Goal: Transaction & Acquisition: Register for event/course

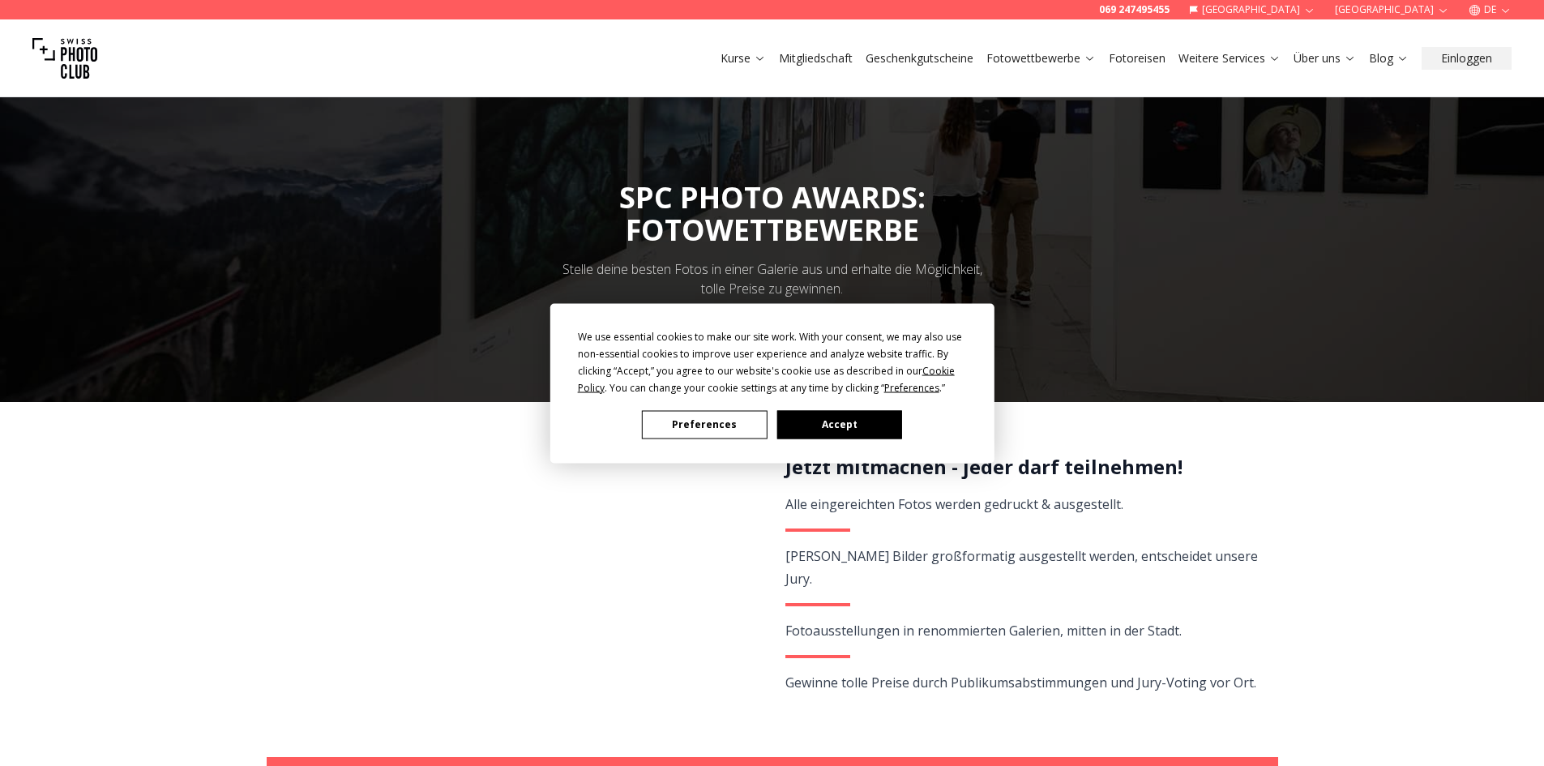
click at [858, 422] on button "Accept" at bounding box center [839, 424] width 125 height 28
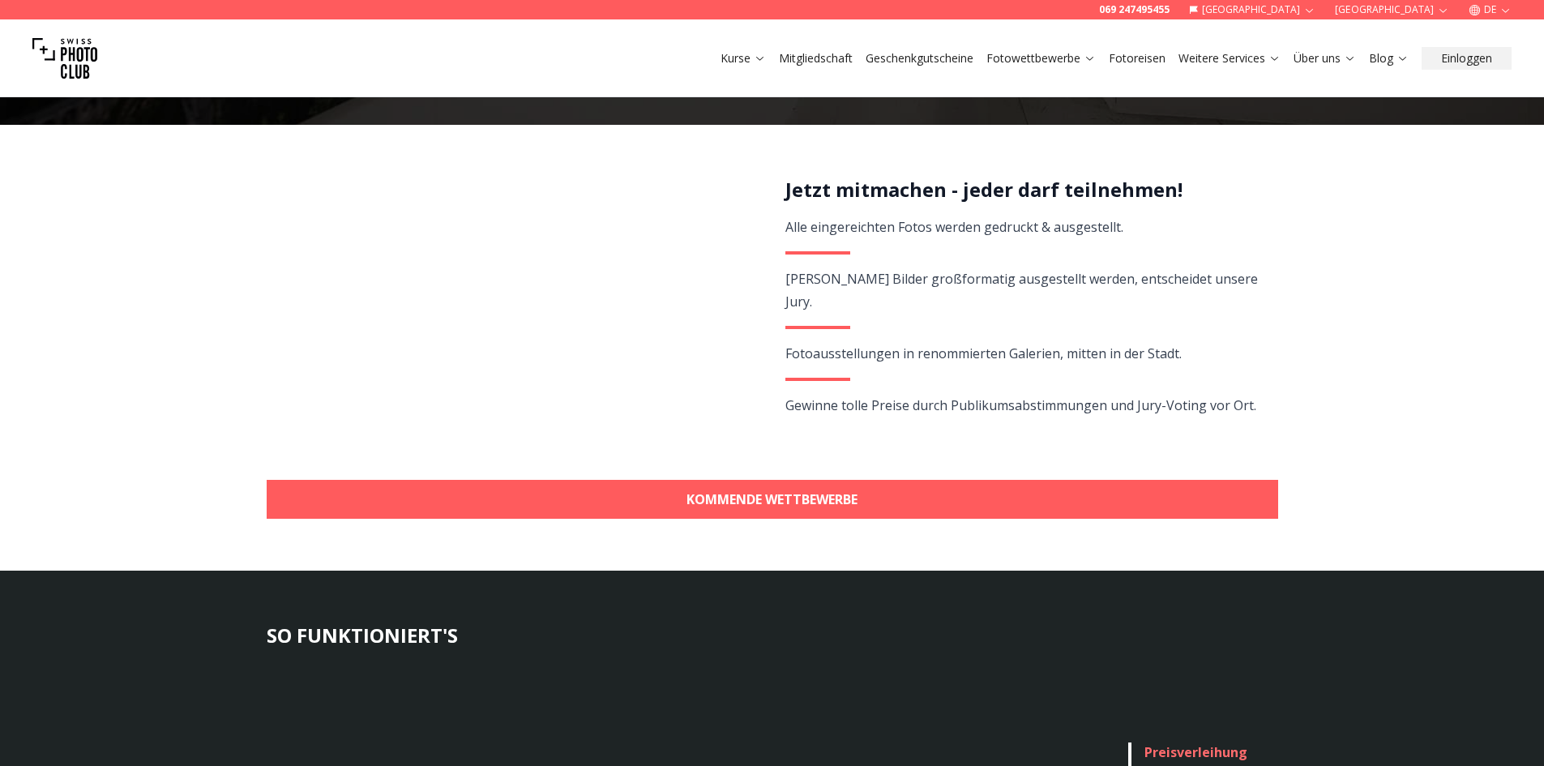
scroll to position [324, 0]
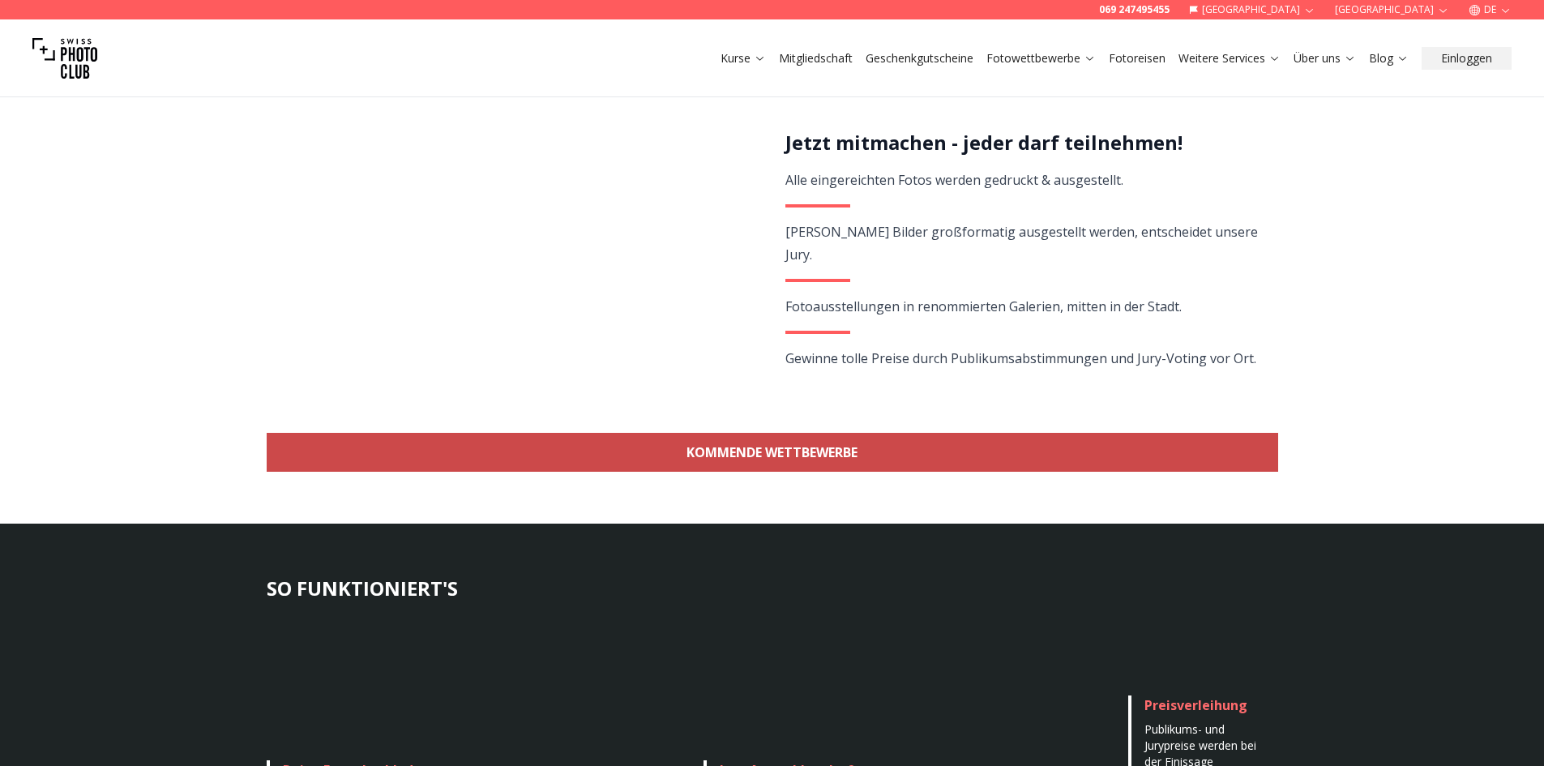
click at [857, 445] on link "KOMMENDE WETTBEWERBE" at bounding box center [773, 452] width 1012 height 39
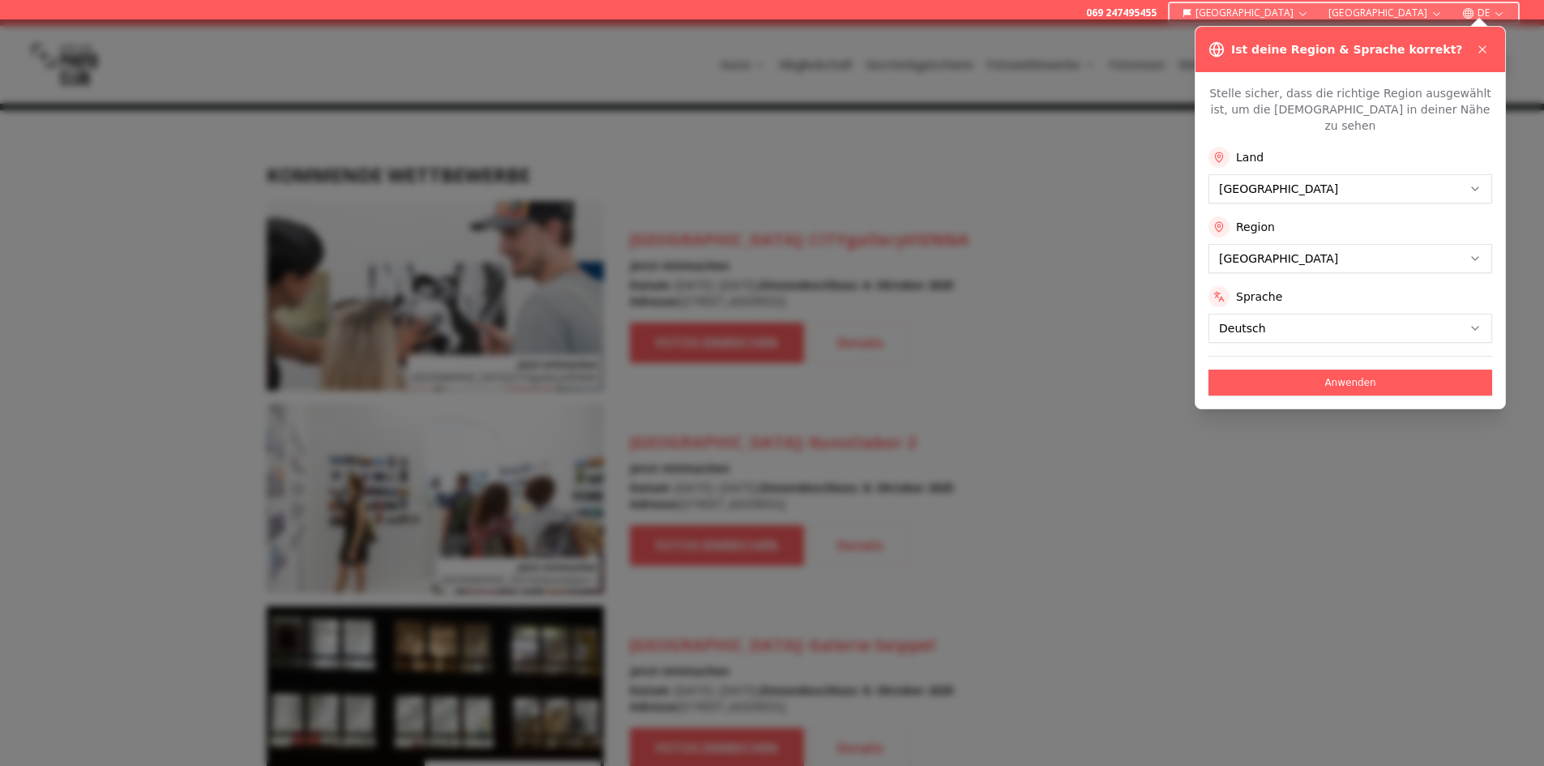
scroll to position [1445, 0]
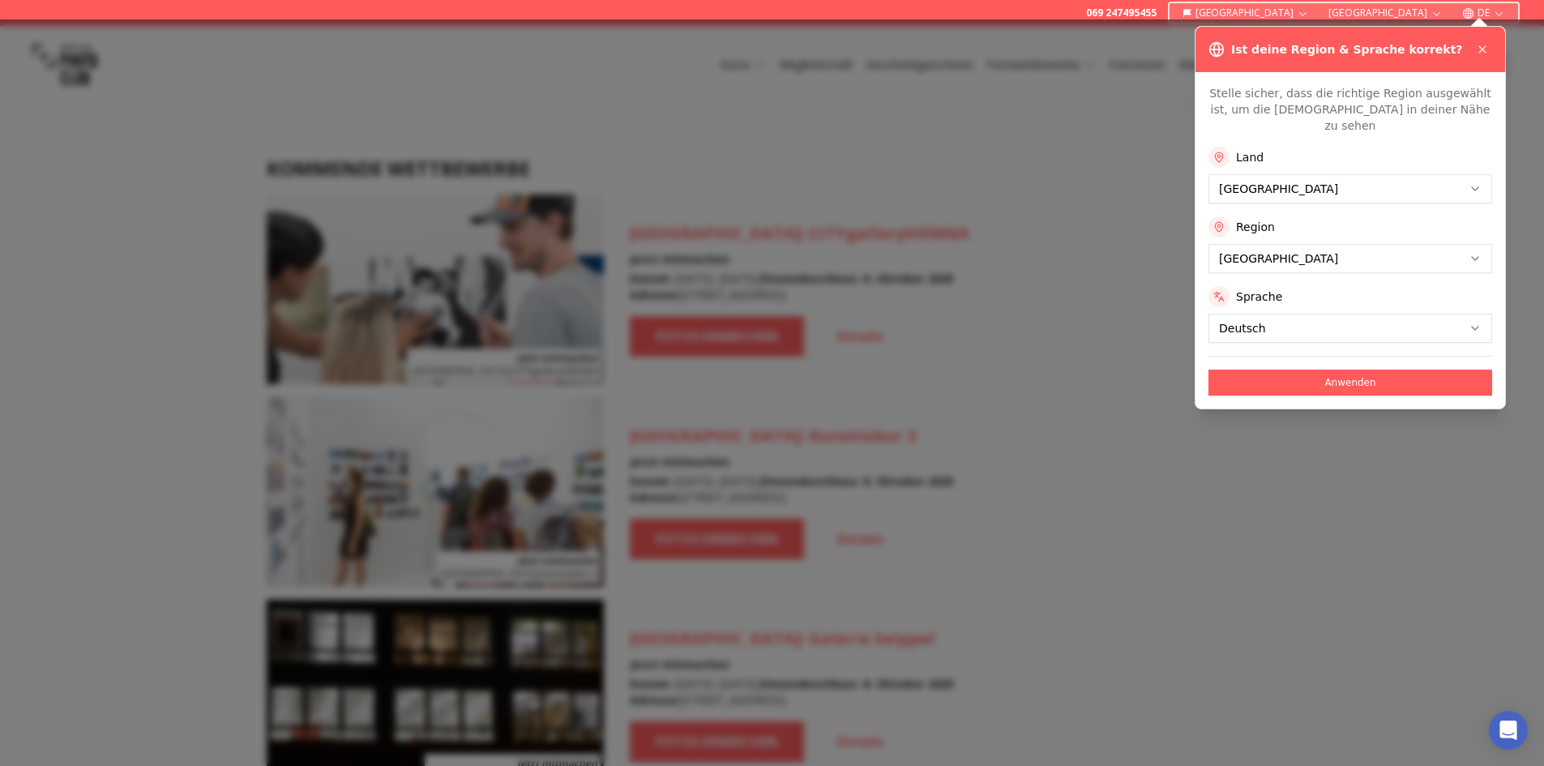
click at [1293, 370] on button "Anwenden" at bounding box center [1351, 383] width 284 height 26
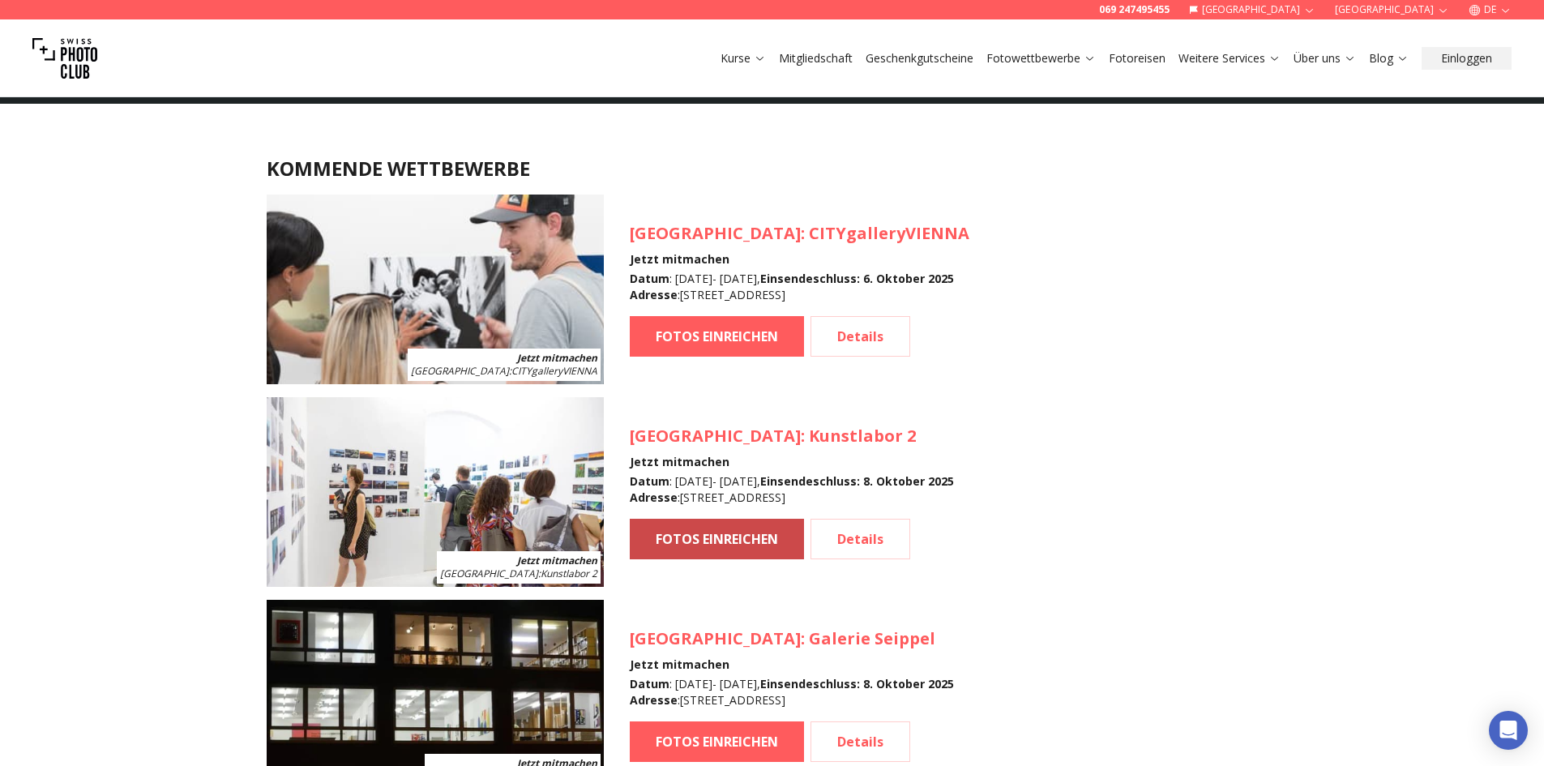
click at [723, 542] on link "FOTOS EINREICHEN" at bounding box center [717, 539] width 174 height 41
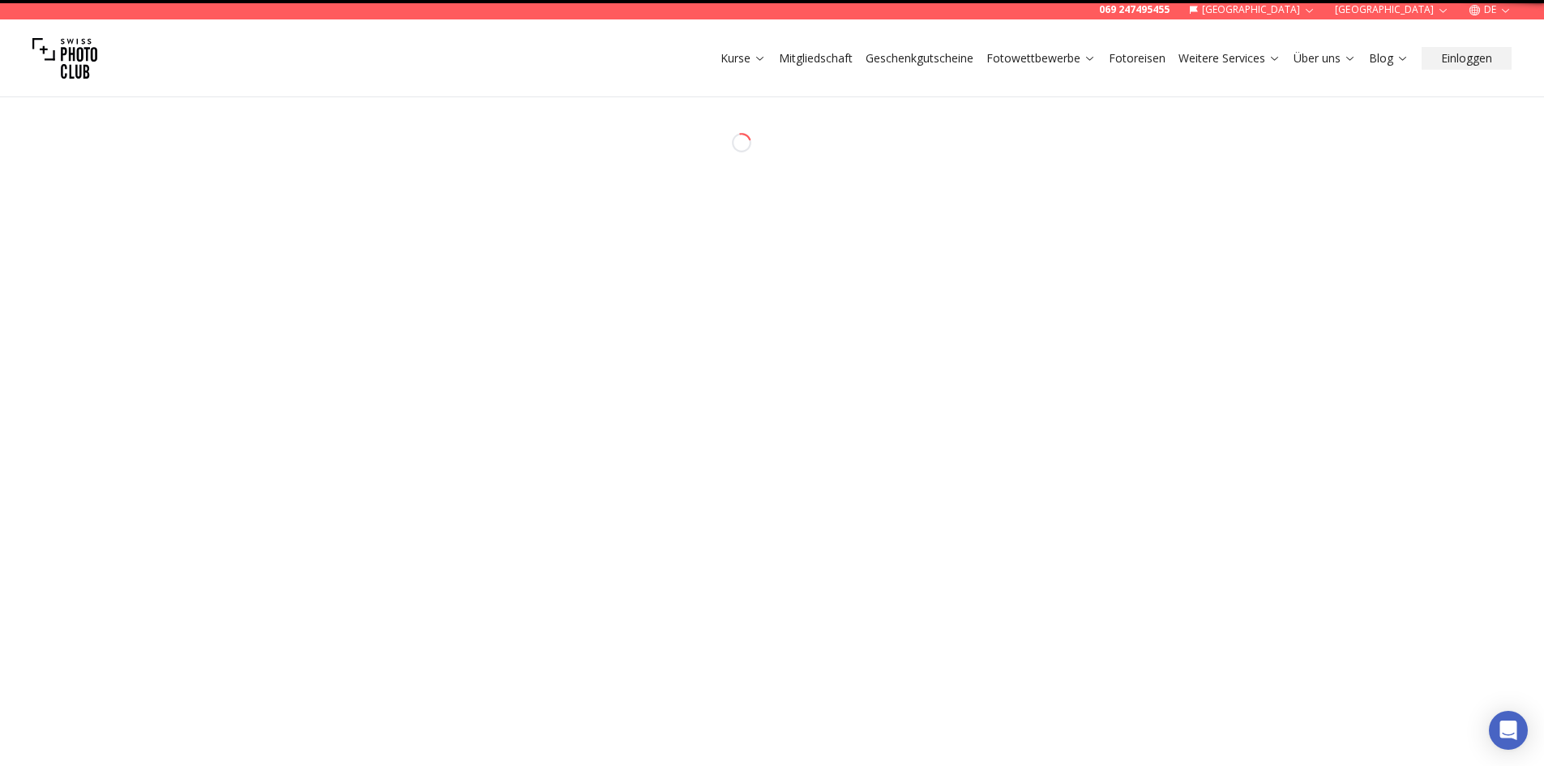
select select "*******"
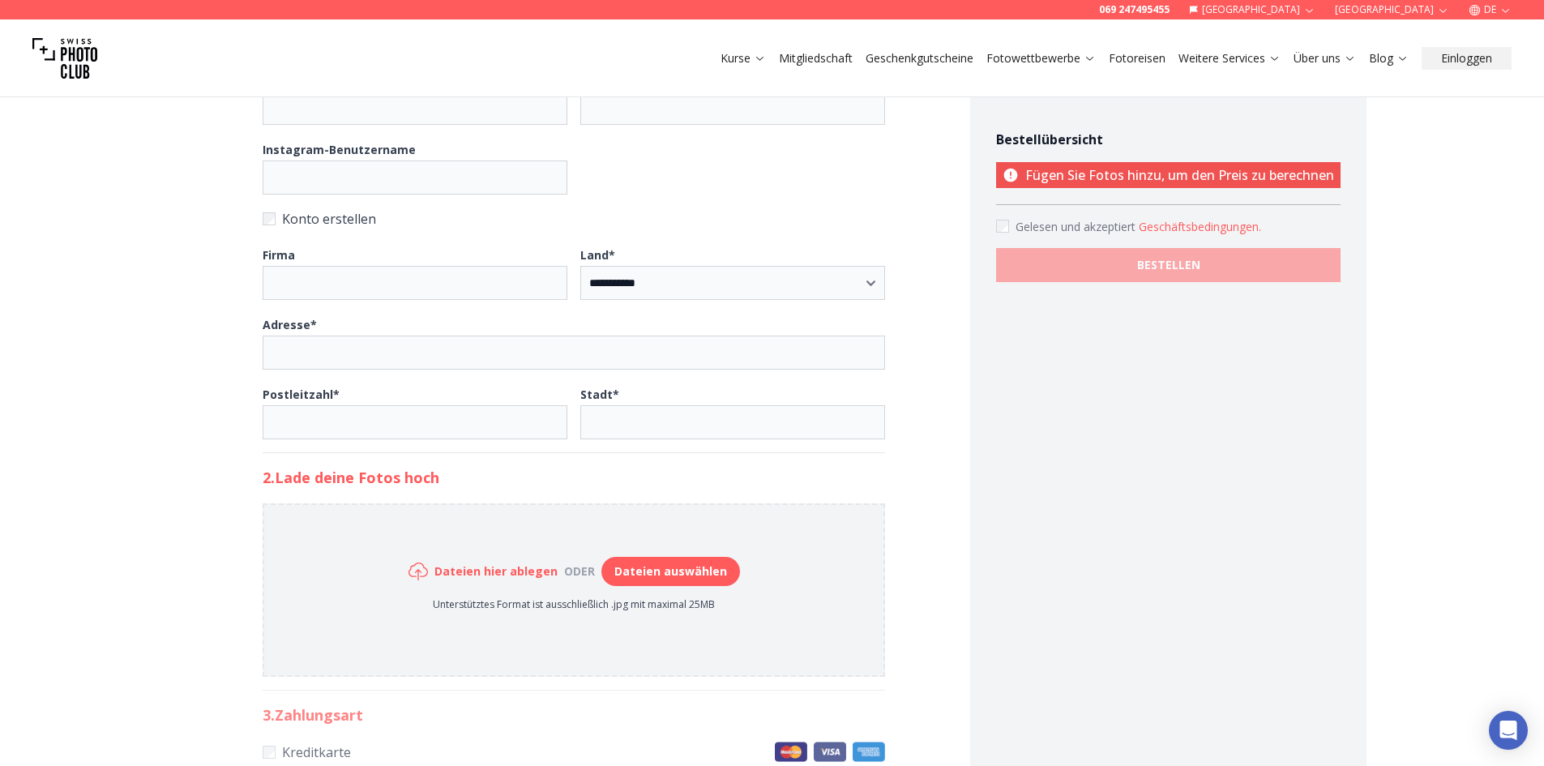
scroll to position [405, 0]
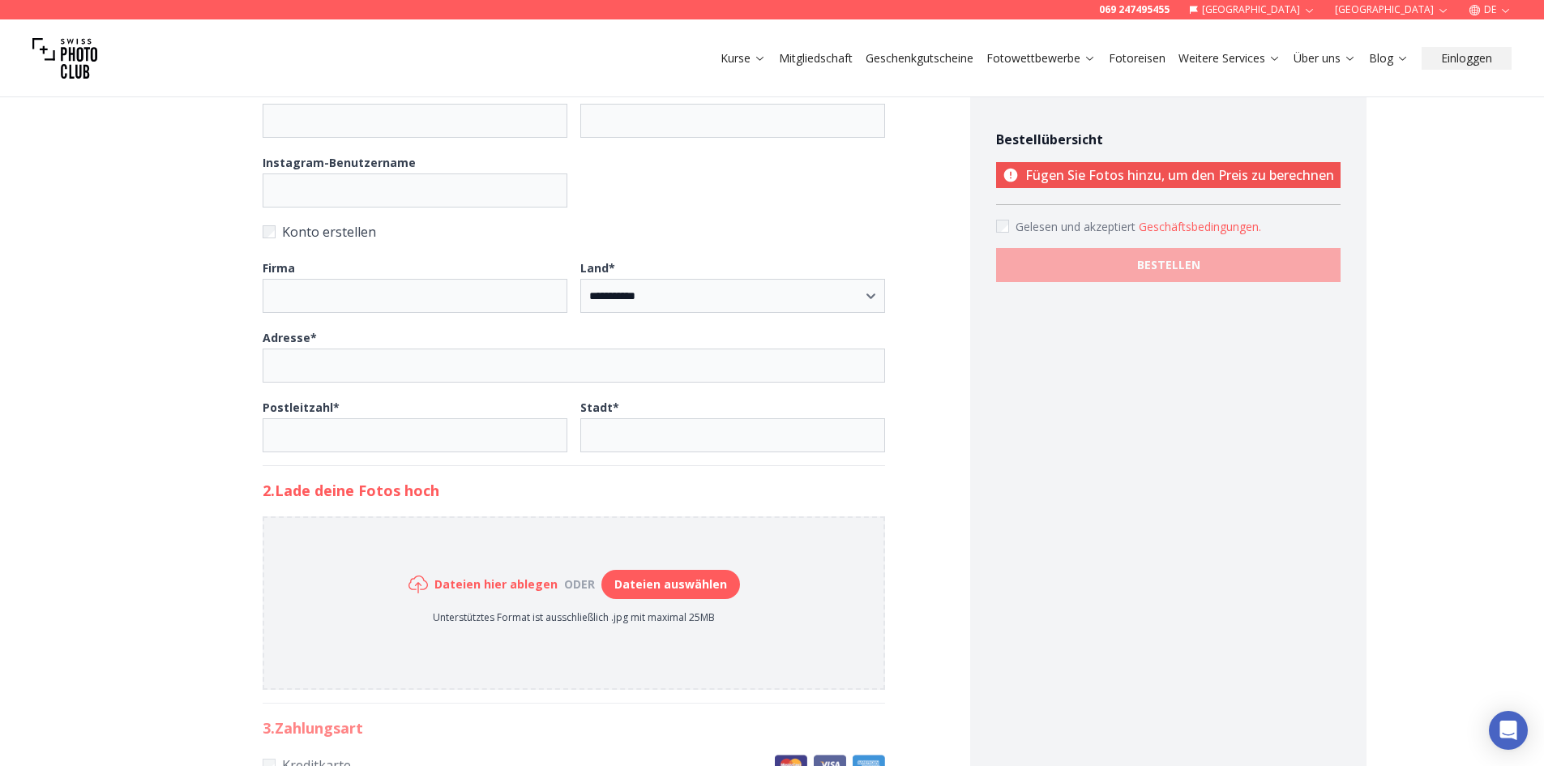
click at [657, 593] on button "Dateien auswählen" at bounding box center [670, 584] width 139 height 29
type input "**********"
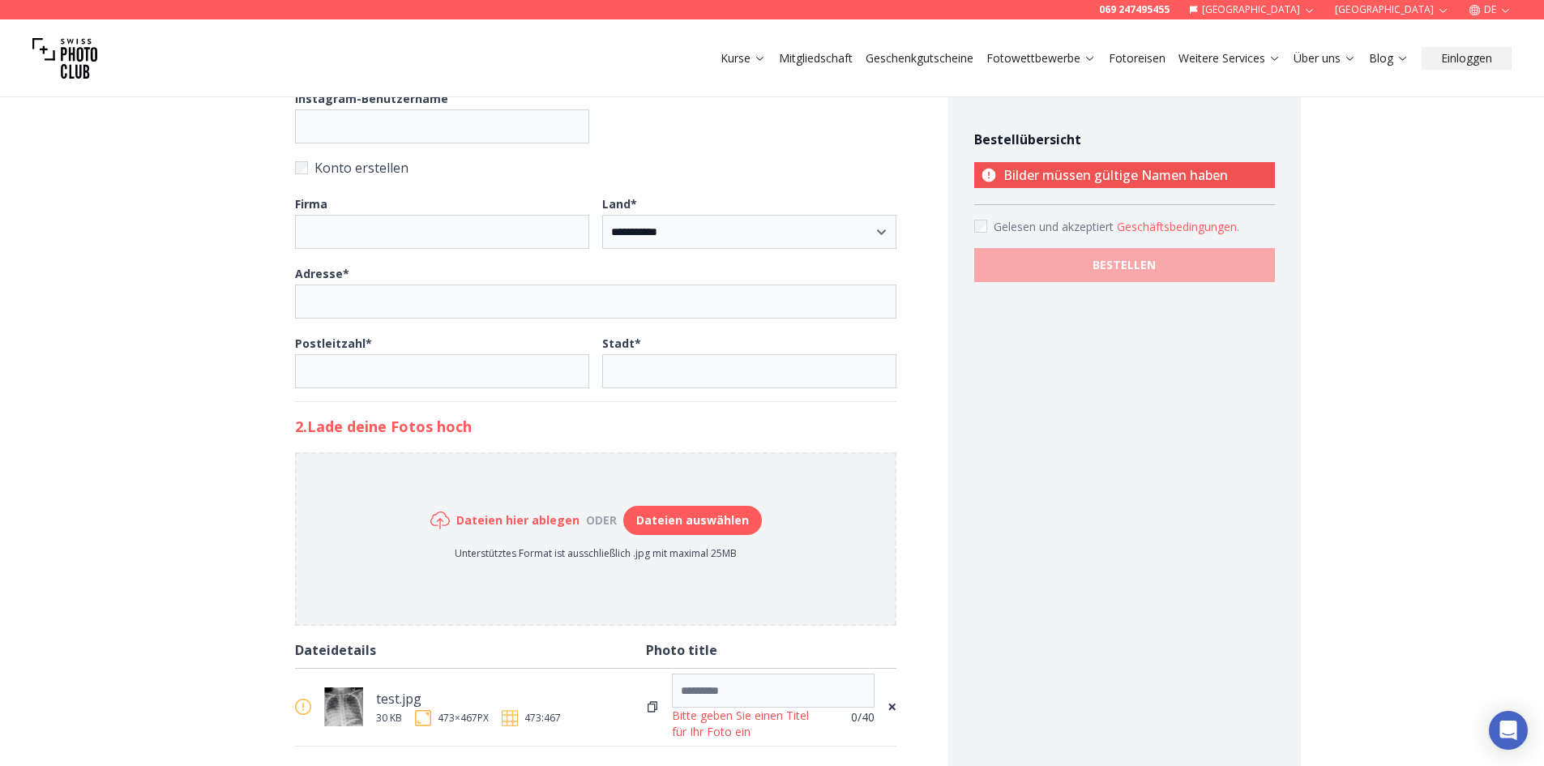
scroll to position [648, 0]
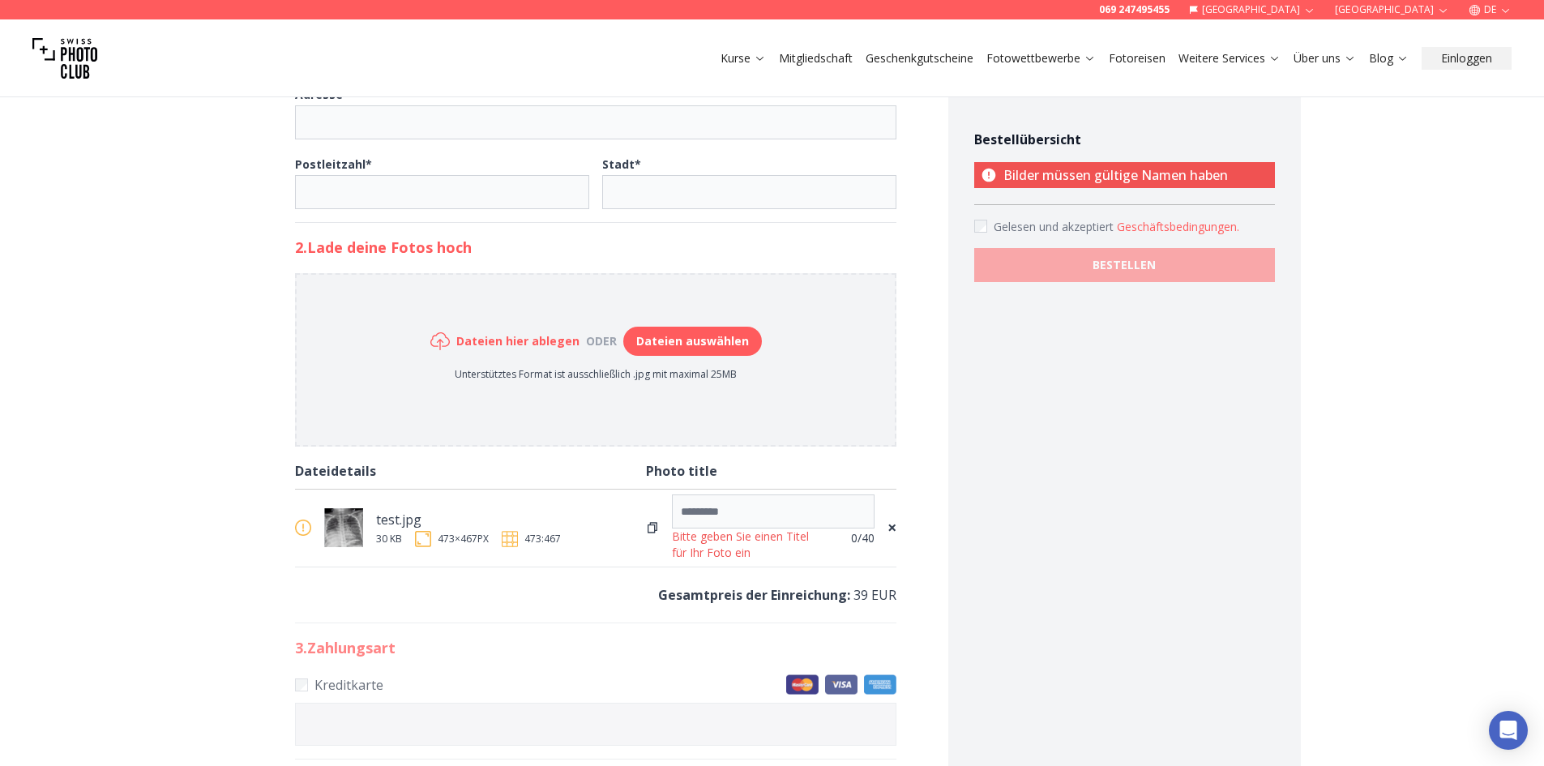
click at [713, 332] on button "Dateien auswählen" at bounding box center [692, 341] width 139 height 29
type input "**********"
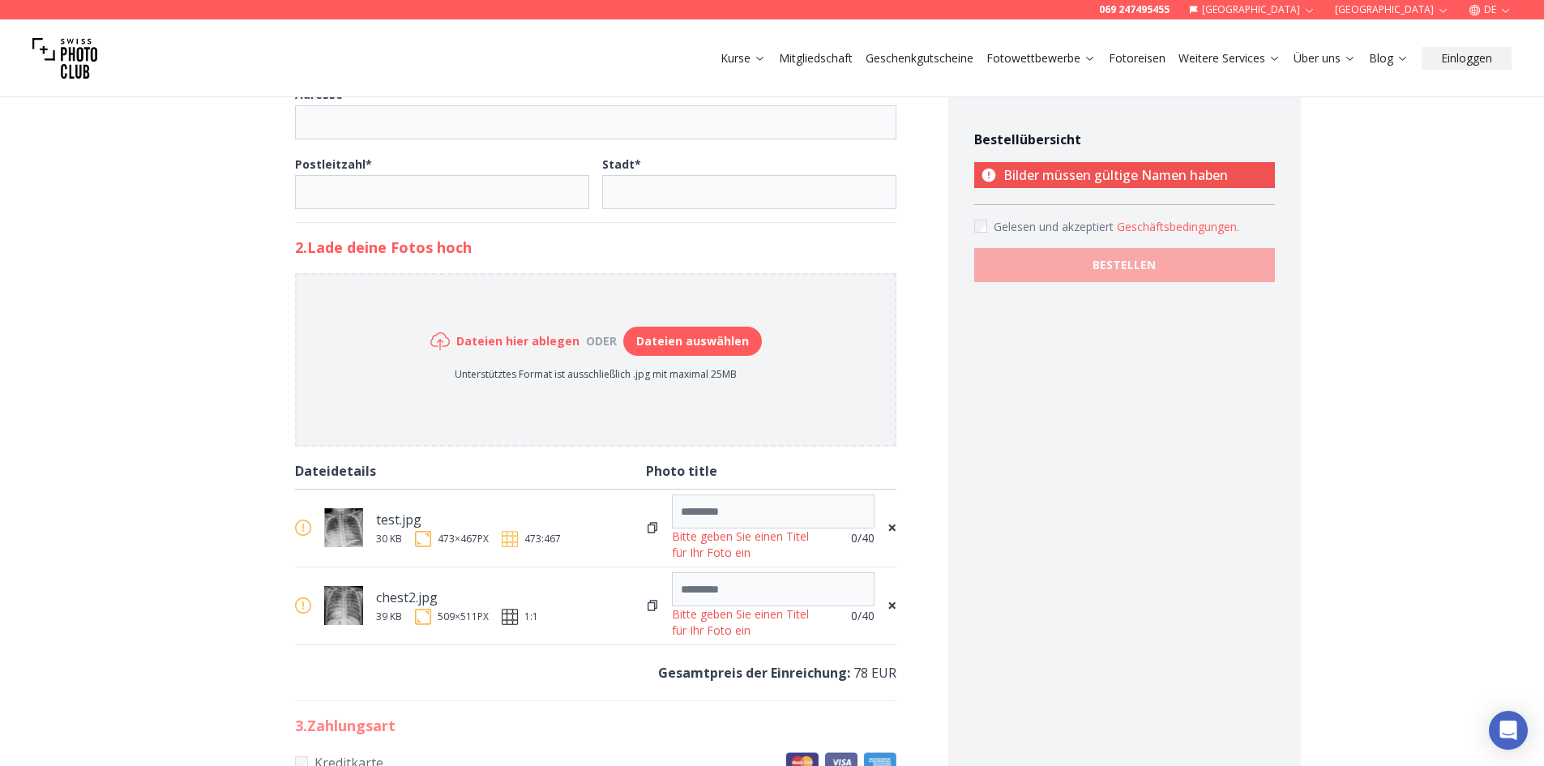
click at [895, 606] on span "×" at bounding box center [892, 605] width 9 height 23
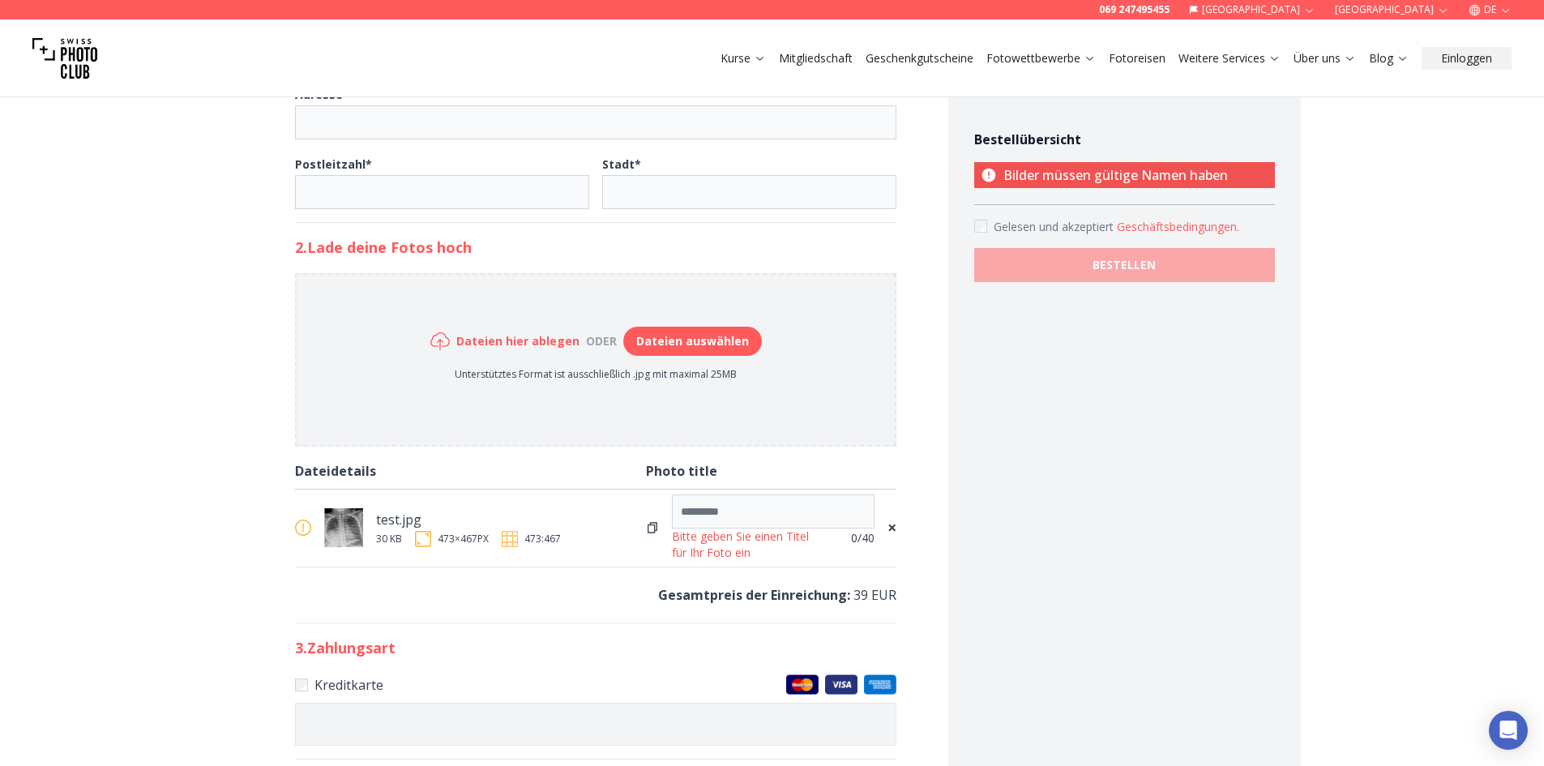
click at [891, 531] on span "×" at bounding box center [892, 527] width 9 height 23
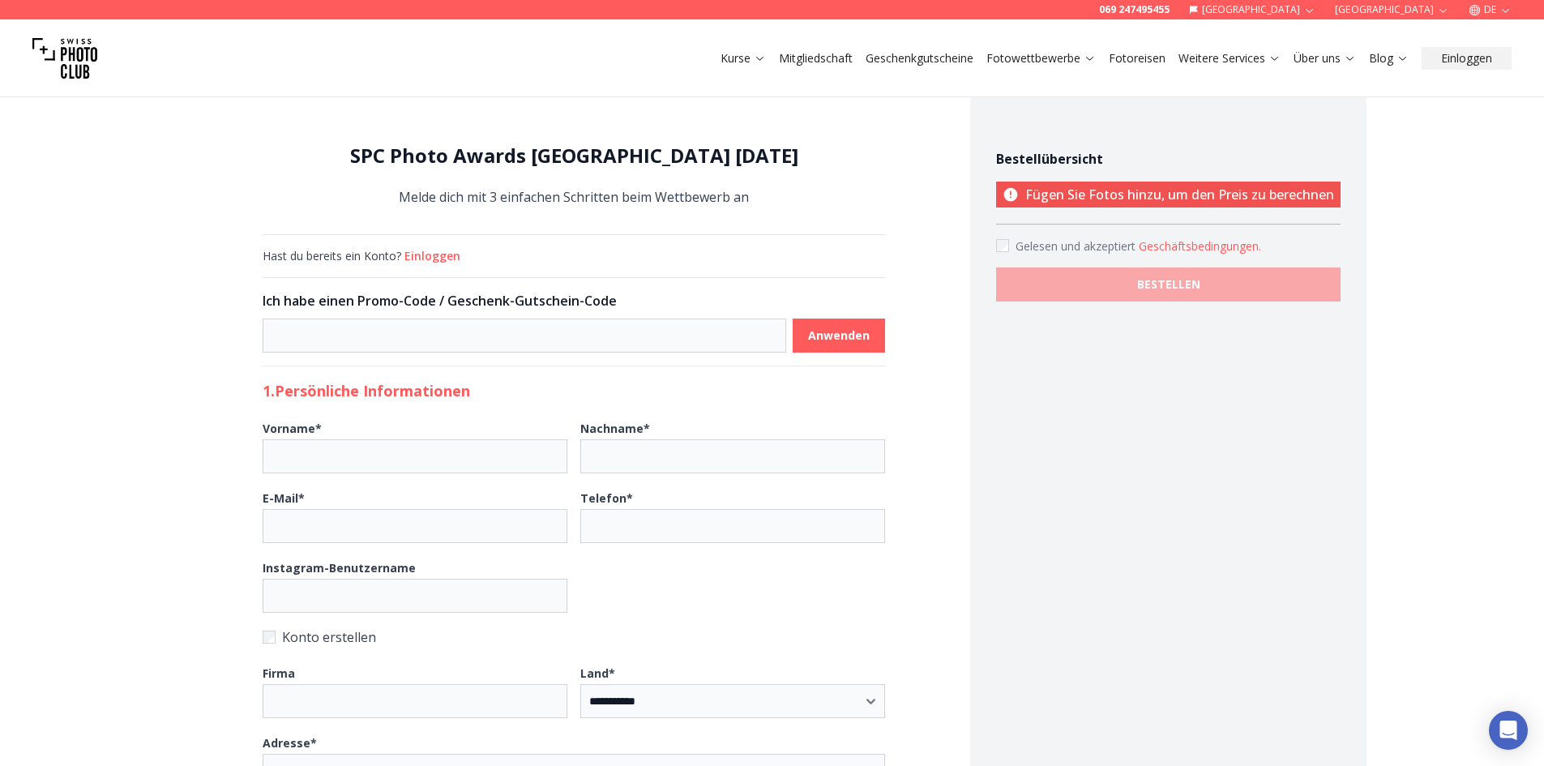
scroll to position [81, 0]
